Goal: Task Accomplishment & Management: Complete application form

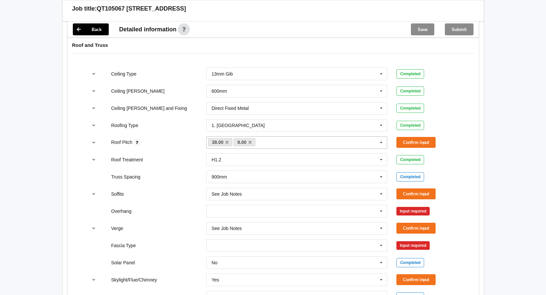
scroll to position [395, 0]
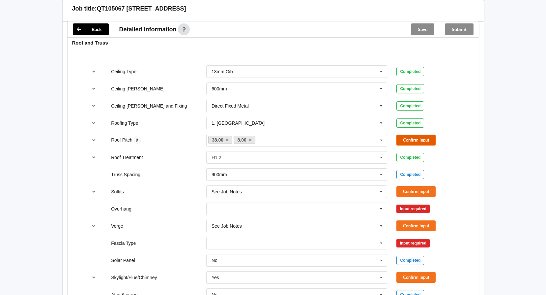
click at [409, 137] on button "Confirm input" at bounding box center [415, 139] width 39 height 11
click at [415, 190] on button "Confirm input" at bounding box center [415, 191] width 39 height 11
click at [383, 208] on icon at bounding box center [381, 209] width 10 height 12
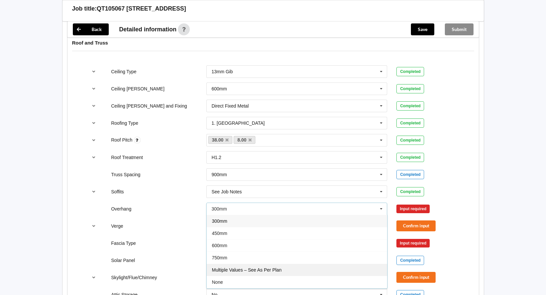
click at [326, 272] on div "Multiple Values – See As Per Plan" at bounding box center [297, 269] width 181 height 12
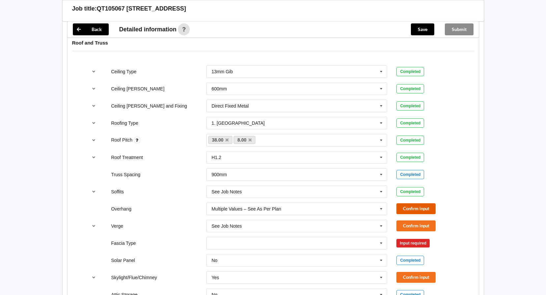
click at [418, 209] on button "Confirm input" at bounding box center [415, 208] width 39 height 11
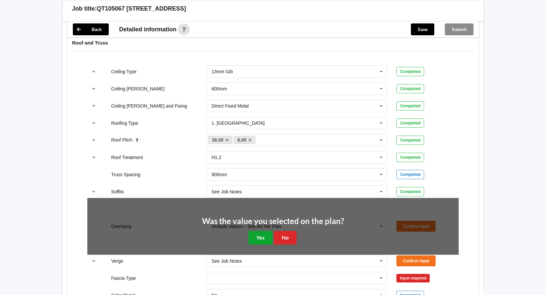
click at [268, 239] on button "Yes" at bounding box center [260, 238] width 24 height 14
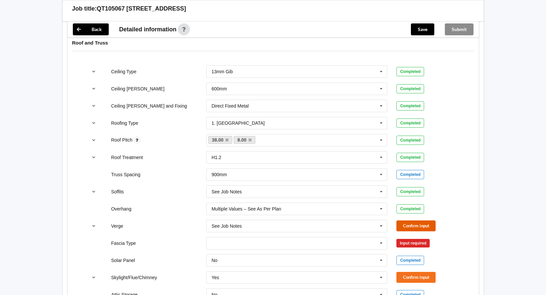
click at [412, 227] on button "Confirm input" at bounding box center [415, 225] width 39 height 11
click at [384, 242] on icon at bounding box center [381, 243] width 10 height 12
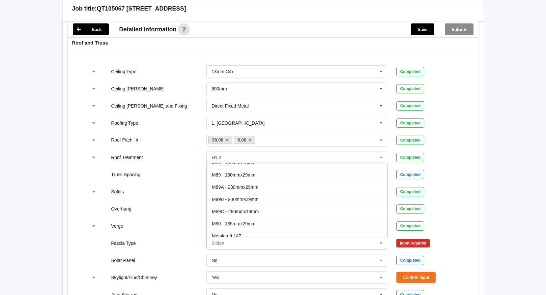
scroll to position [198, 0]
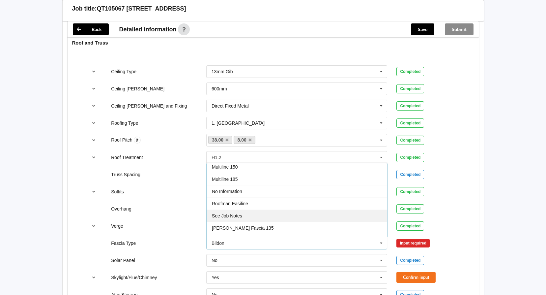
click at [266, 216] on div "See Job Notes" at bounding box center [297, 215] width 181 height 12
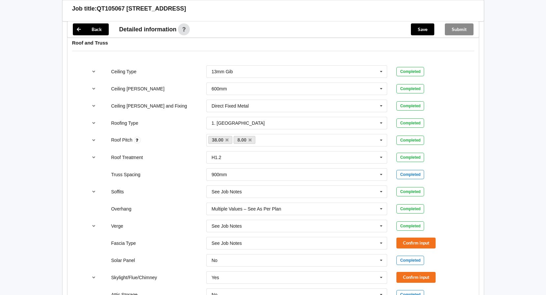
click at [440, 242] on div "Confirm input" at bounding box center [427, 242] width 62 height 11
click at [419, 240] on button "Confirm input" at bounding box center [415, 242] width 39 height 11
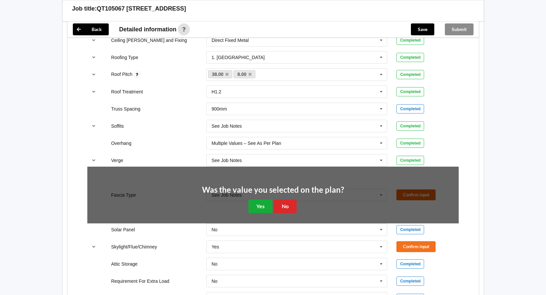
scroll to position [461, 0]
click at [263, 208] on button "Yes" at bounding box center [260, 206] width 24 height 14
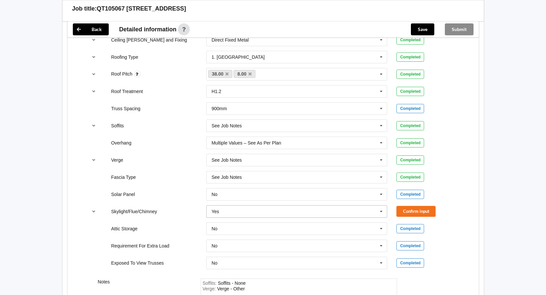
click at [380, 212] on icon at bounding box center [381, 211] width 10 height 12
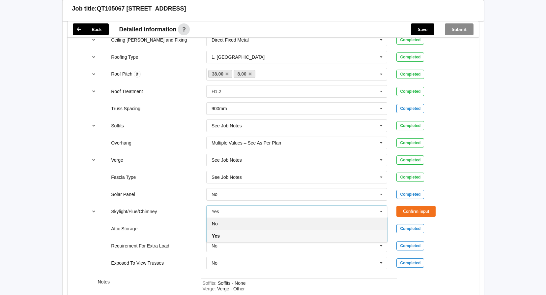
click at [299, 227] on div "No" at bounding box center [297, 223] width 181 height 12
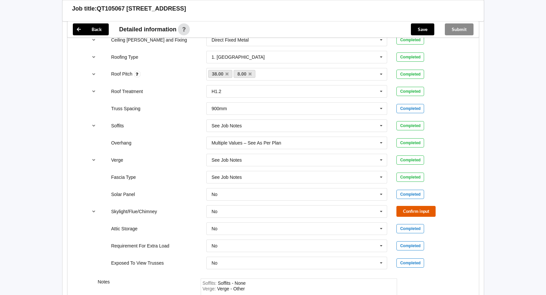
click at [418, 214] on button "Confirm input" at bounding box center [415, 211] width 39 height 11
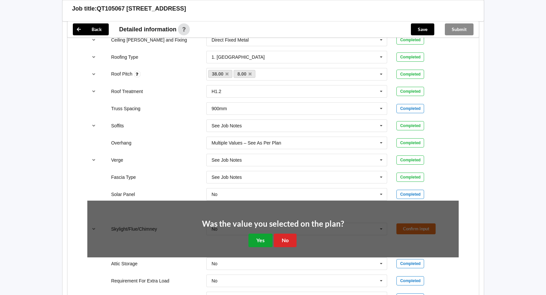
click at [255, 239] on button "Yes" at bounding box center [260, 240] width 24 height 14
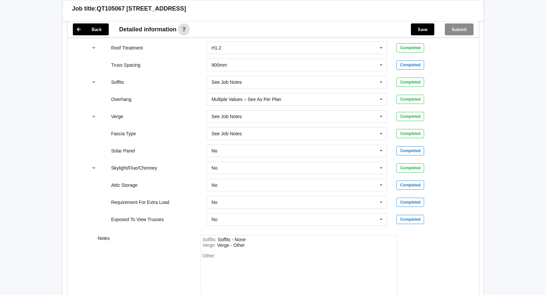
scroll to position [559, 0]
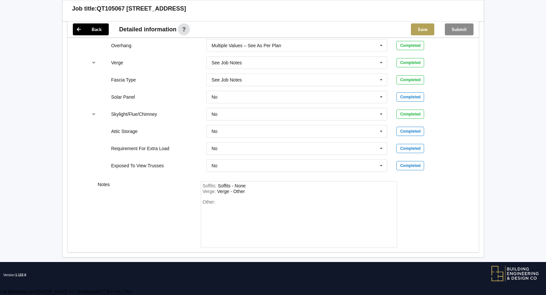
click at [424, 30] on button "Save" at bounding box center [422, 29] width 23 height 12
click at [463, 31] on button "Submit" at bounding box center [459, 29] width 29 height 12
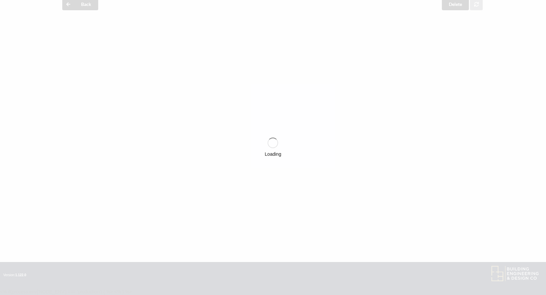
scroll to position [528, 0]
